Goal: Check status: Check status

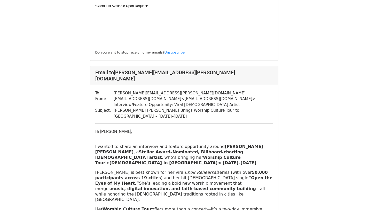
scroll to position [346, 0]
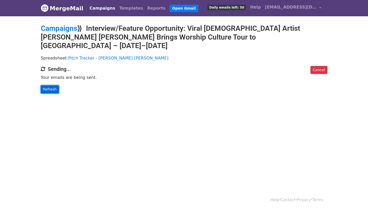
click at [48, 85] on link "Refresh" at bounding box center [50, 89] width 18 height 8
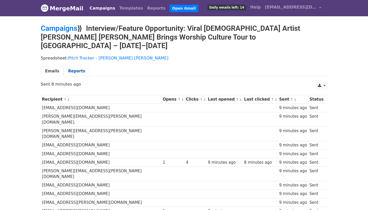
click at [74, 66] on link "Reports" at bounding box center [77, 71] width 26 height 11
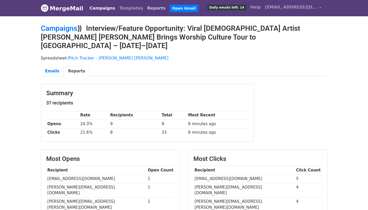
click at [145, 8] on link "Reports" at bounding box center [156, 8] width 22 height 10
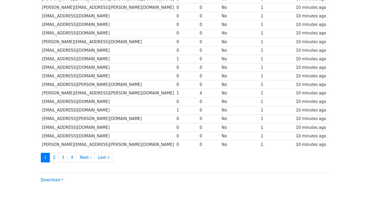
scroll to position [198, 0]
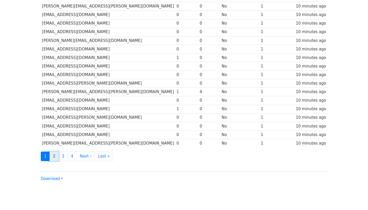
click at [52, 157] on link "2" at bounding box center [54, 157] width 9 height 10
click at [54, 156] on link "2" at bounding box center [54, 157] width 9 height 10
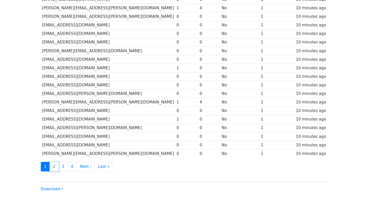
scroll to position [211, 0]
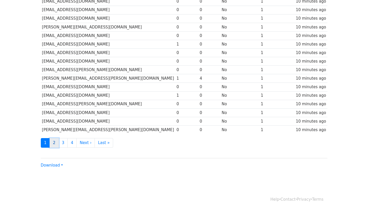
click at [53, 144] on link "2" at bounding box center [54, 143] width 9 height 10
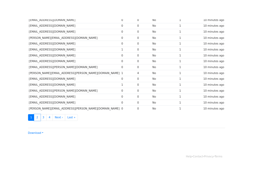
scroll to position [211, 0]
